Goal: Book appointment/travel/reservation

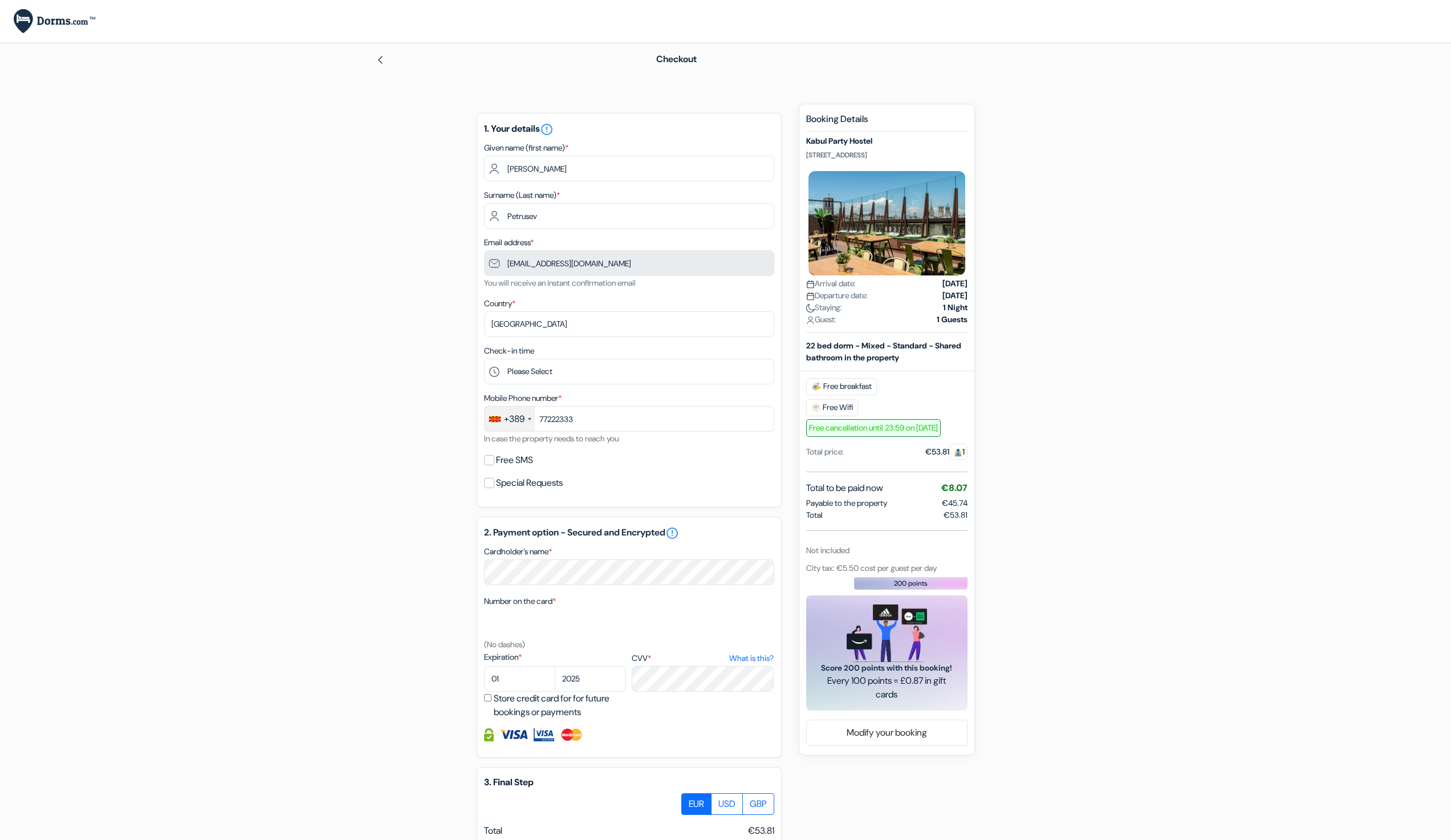
type input "77 222 333"
click at [382, 59] on img at bounding box center [381, 60] width 9 height 9
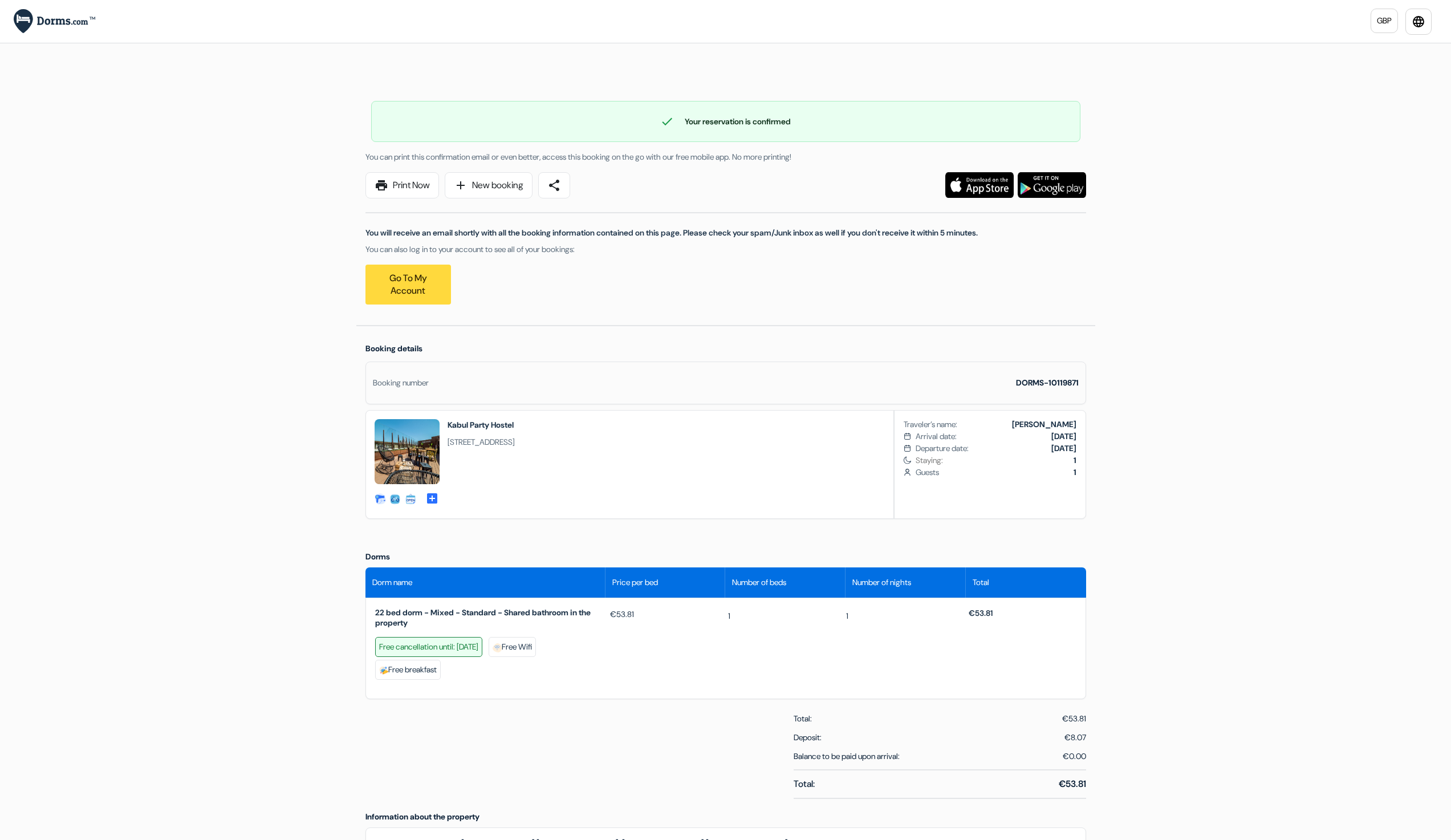
click at [1074, 385] on strong "DORMS-10119871" at bounding box center [1047, 382] width 63 height 10
click at [1074, 384] on strong "DORMS-10119871" at bounding box center [1047, 382] width 63 height 10
copy strong "10119871"
